Goal: Transaction & Acquisition: Purchase product/service

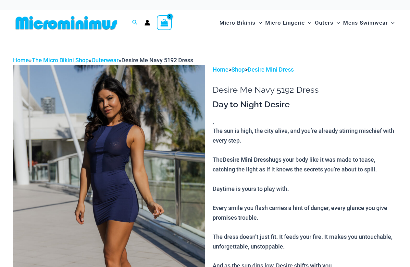
scroll to position [65, 0]
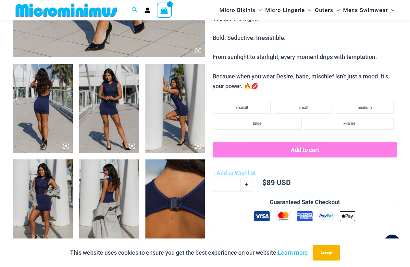
scroll to position [292, 0]
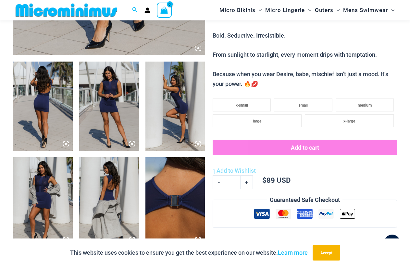
click at [130, 144] on icon at bounding box center [132, 144] width 6 height 6
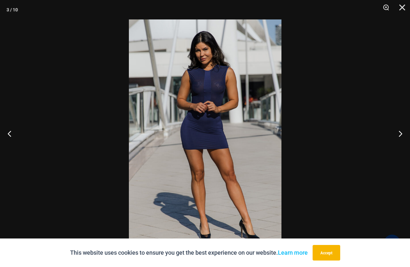
click at [230, 113] on img at bounding box center [205, 133] width 153 height 228
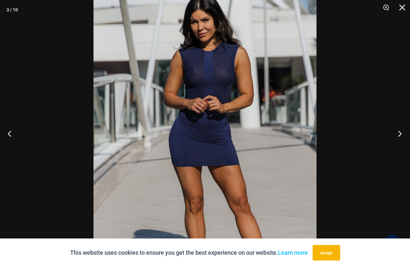
click at [400, 132] on button "Next" at bounding box center [398, 133] width 24 height 32
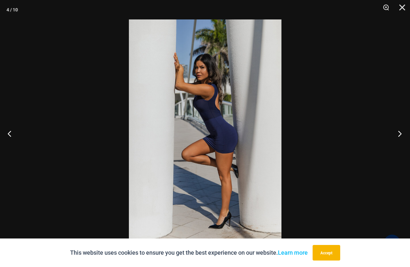
click at [400, 132] on button "Next" at bounding box center [398, 133] width 24 height 32
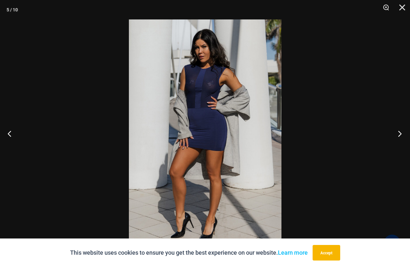
click at [400, 132] on button "Next" at bounding box center [398, 133] width 24 height 32
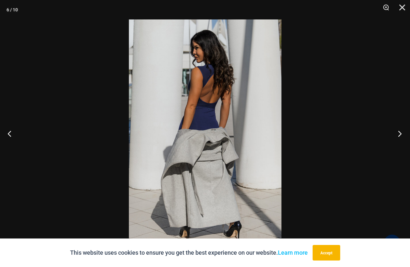
click at [400, 132] on button "Next" at bounding box center [398, 133] width 24 height 32
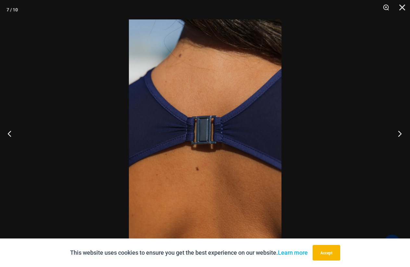
click at [400, 132] on button "Next" at bounding box center [398, 133] width 24 height 32
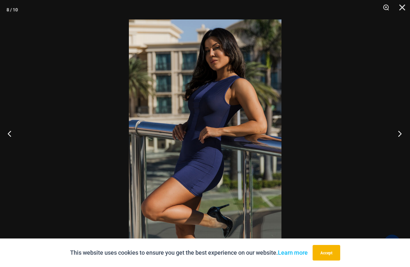
click at [399, 132] on button "Next" at bounding box center [398, 133] width 24 height 32
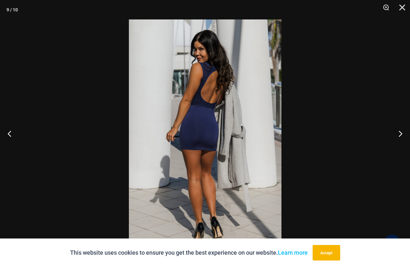
click at [225, 132] on img at bounding box center [205, 133] width 153 height 228
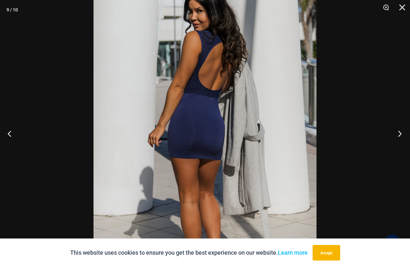
click at [399, 134] on button "Next" at bounding box center [398, 133] width 24 height 32
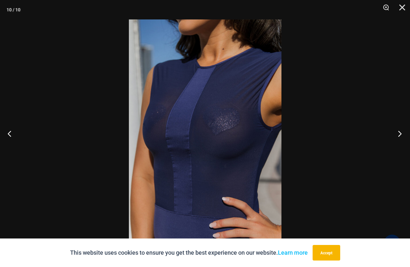
click at [399, 135] on button "Next" at bounding box center [398, 133] width 24 height 32
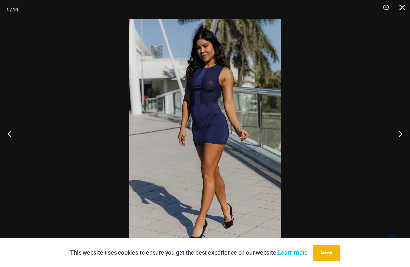
click at [242, 90] on img at bounding box center [205, 133] width 153 height 228
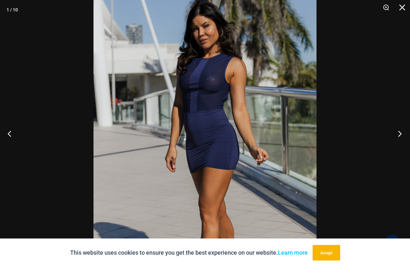
click at [399, 133] on button "Next" at bounding box center [398, 133] width 24 height 32
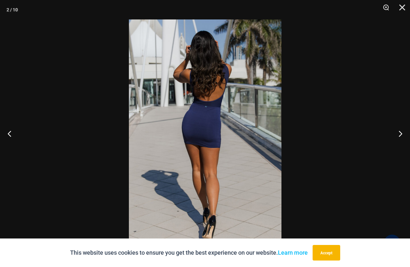
click at [184, 129] on img at bounding box center [205, 133] width 153 height 228
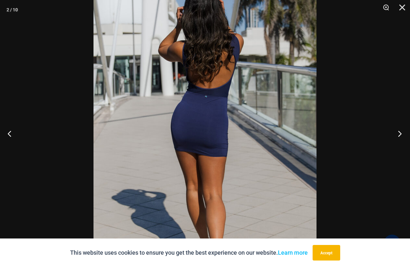
click at [400, 133] on button "Next" at bounding box center [398, 133] width 24 height 32
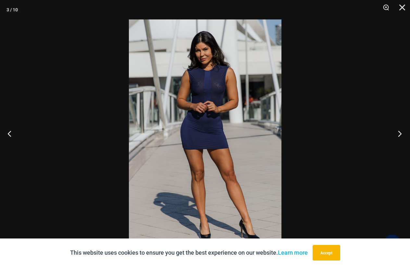
click at [400, 133] on button "Next" at bounding box center [398, 133] width 24 height 32
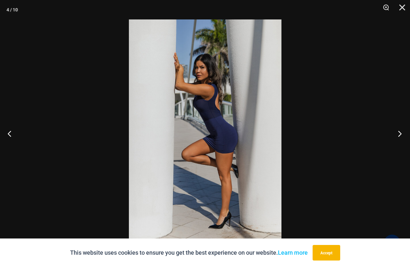
click at [400, 133] on button "Next" at bounding box center [398, 133] width 24 height 32
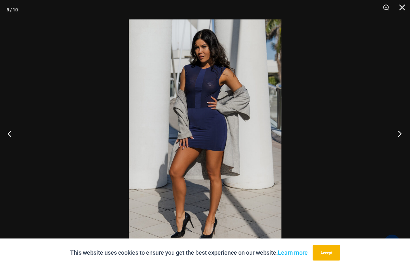
click at [400, 133] on button "Next" at bounding box center [398, 133] width 24 height 32
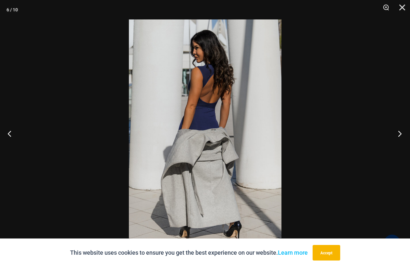
click at [400, 133] on button "Next" at bounding box center [398, 133] width 24 height 32
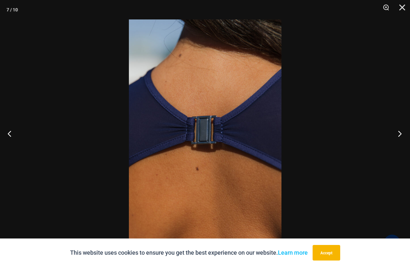
click at [400, 133] on button "Next" at bounding box center [398, 133] width 24 height 32
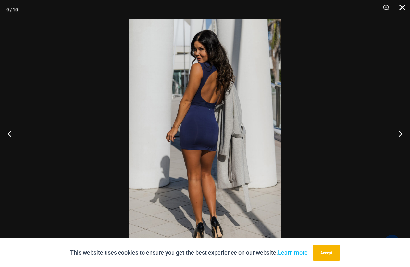
click at [402, 5] on button "Close" at bounding box center [400, 9] width 16 height 19
